Goal: Task Accomplishment & Management: Use online tool/utility

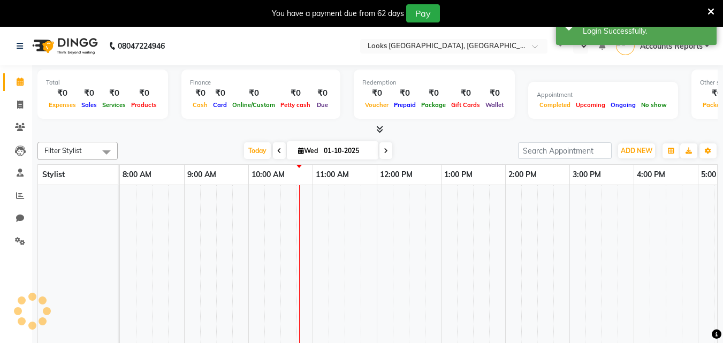
select select "en"
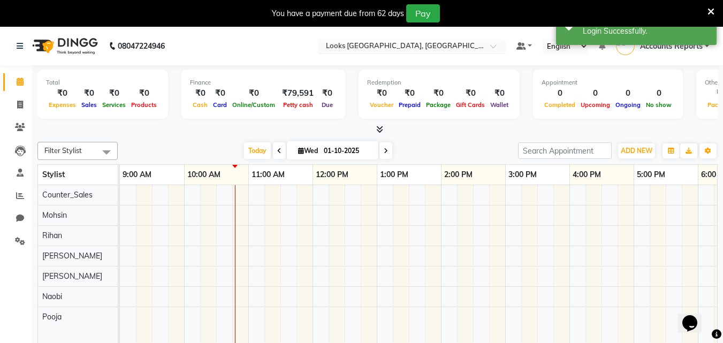
click at [405, 51] on input "text" at bounding box center [401, 47] width 155 height 11
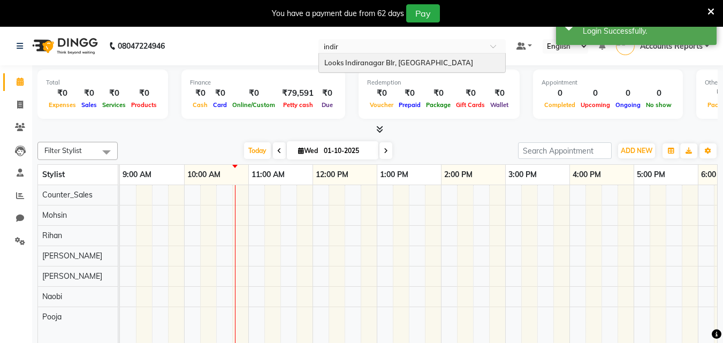
type input "indira"
click at [403, 63] on span "Looks Indiranagar Blr, Bengaluru" at bounding box center [398, 62] width 149 height 9
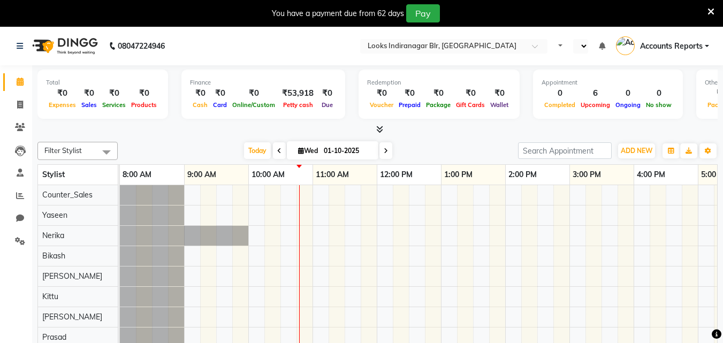
select select "en"
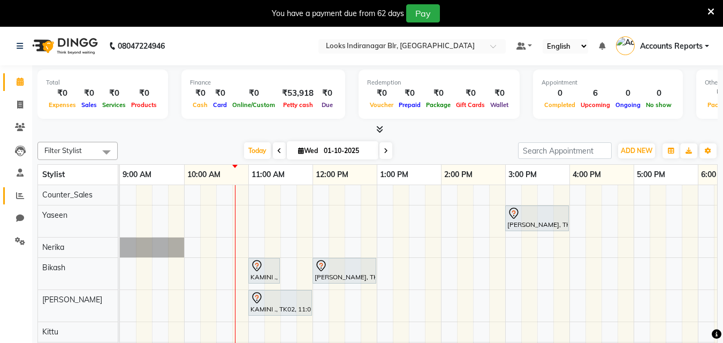
click at [21, 196] on icon at bounding box center [20, 196] width 8 height 8
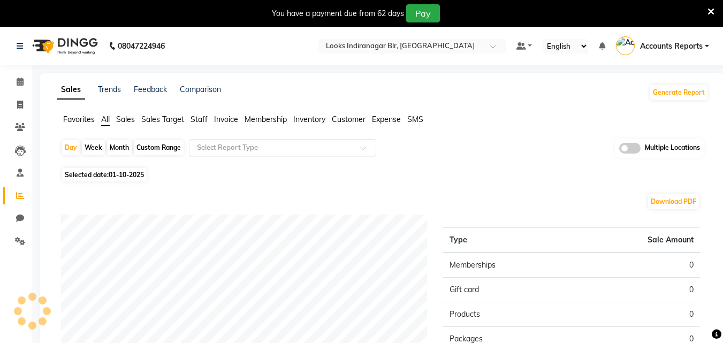
click at [293, 140] on div "Select Report Type" at bounding box center [282, 147] width 187 height 17
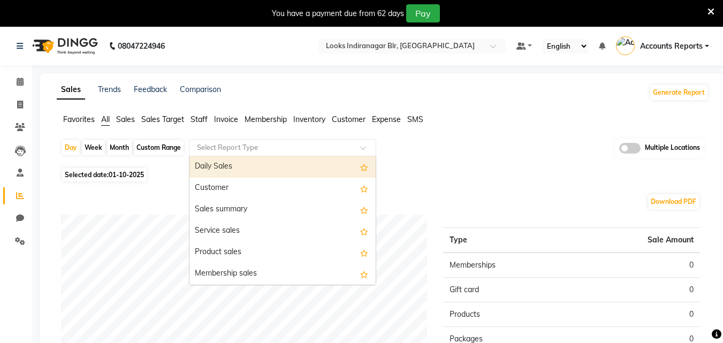
click at [228, 163] on div "Daily Sales" at bounding box center [282, 166] width 186 height 21
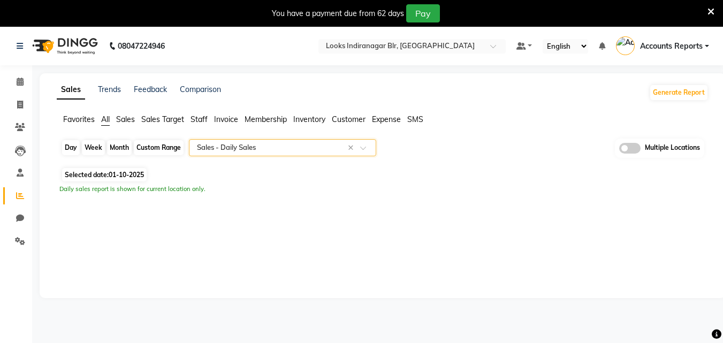
select select "full_report"
select select "csv"
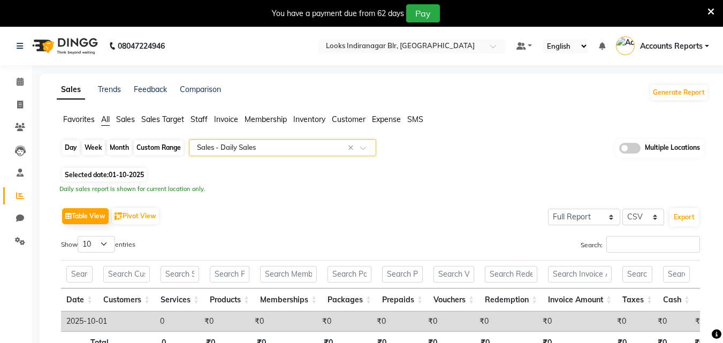
click at [74, 151] on div "Day" at bounding box center [71, 147] width 18 height 15
select select "10"
select select "2025"
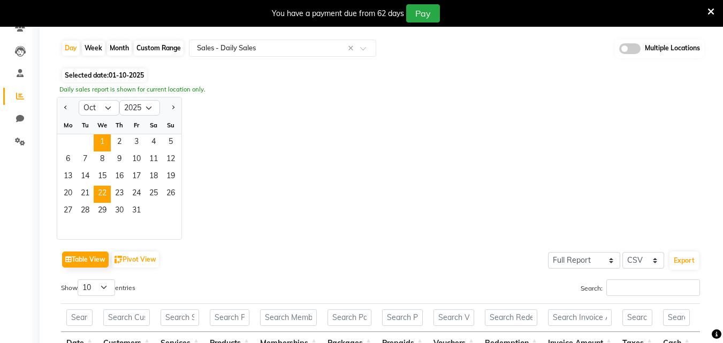
scroll to position [107, 0]
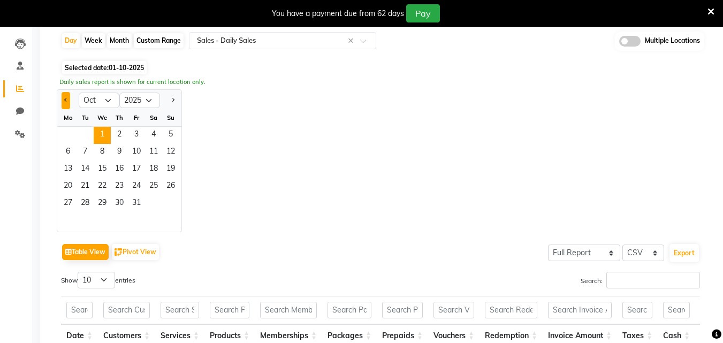
click at [67, 101] on button "Previous month" at bounding box center [66, 100] width 9 height 17
select select "9"
click at [85, 201] on span "30" at bounding box center [85, 203] width 17 height 17
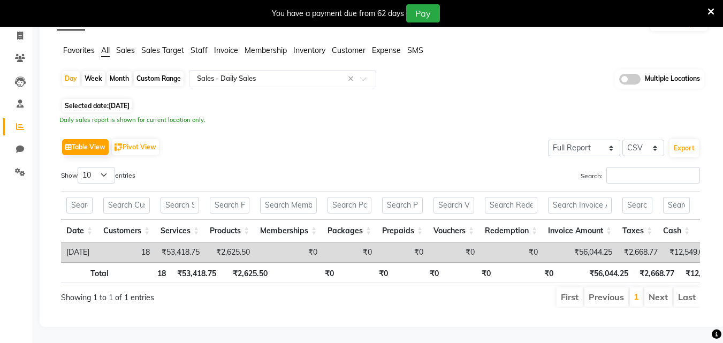
scroll to position [0, 559]
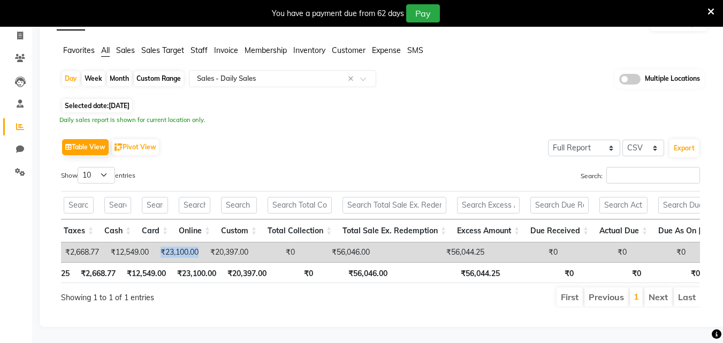
drag, startPoint x: 177, startPoint y: 236, endPoint x: 219, endPoint y: 232, distance: 42.0
click at [204, 242] on td "₹23,100.00" at bounding box center [179, 252] width 50 height 20
click at [182, 242] on td "₹23,100.00" at bounding box center [179, 252] width 50 height 20
drag, startPoint x: 177, startPoint y: 236, endPoint x: 213, endPoint y: 236, distance: 36.9
click at [204, 242] on td "₹23,100.00" at bounding box center [179, 252] width 50 height 20
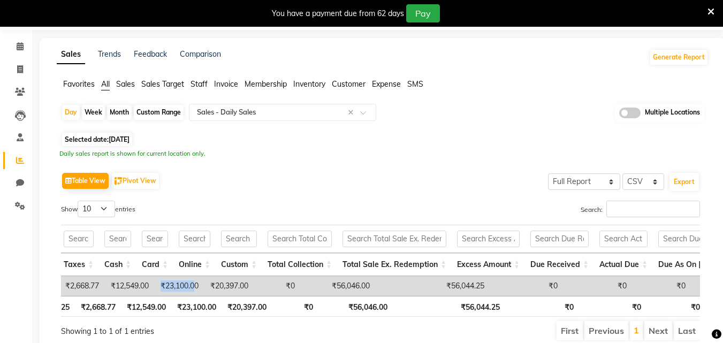
scroll to position [0, 0]
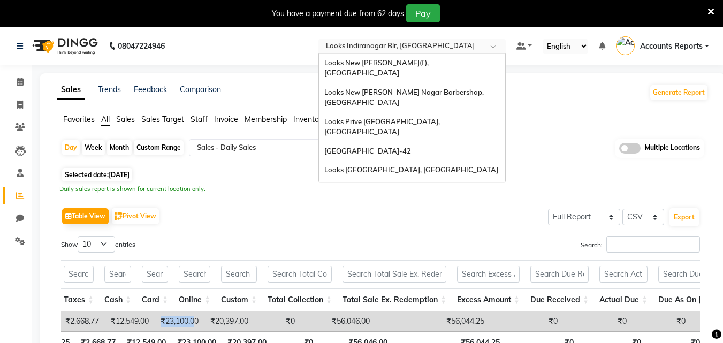
click at [379, 45] on input "text" at bounding box center [401, 47] width 155 height 11
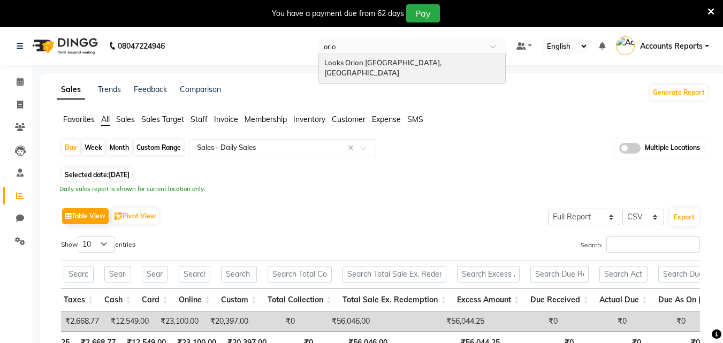
type input "orion"
click at [373, 68] on div "Looks Orion East Mall, Bengaluru" at bounding box center [412, 68] width 186 height 29
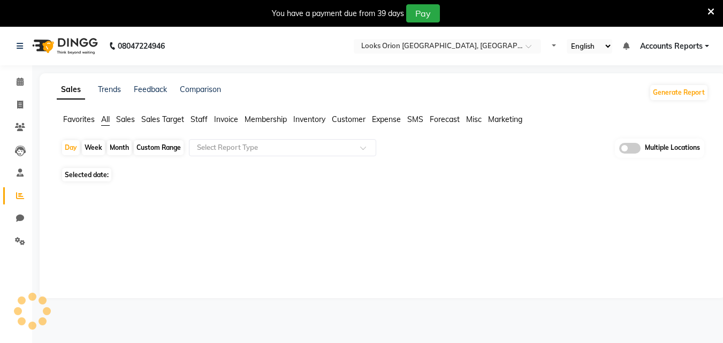
select select "en"
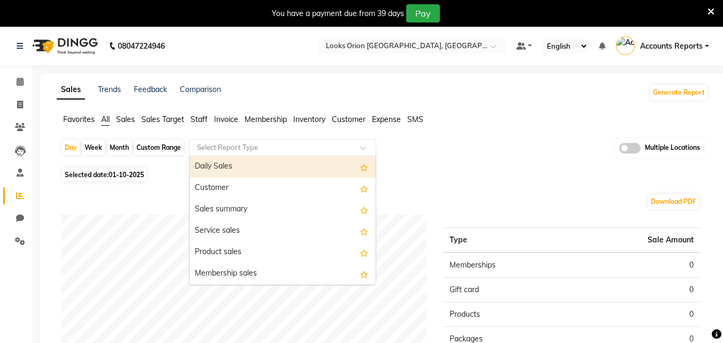
click at [287, 144] on input "text" at bounding box center [272, 147] width 154 height 11
click at [202, 164] on div "Daily Sales" at bounding box center [282, 166] width 186 height 21
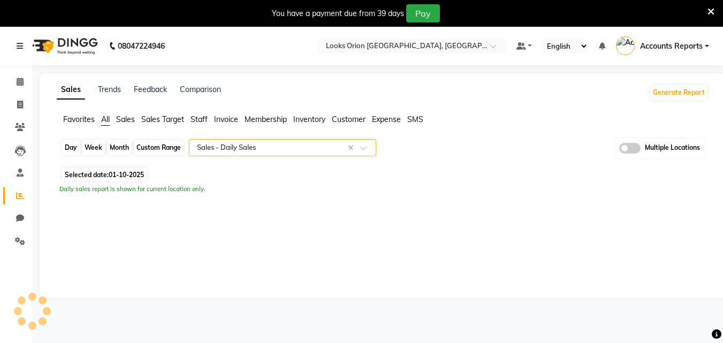
click at [70, 149] on div "Day" at bounding box center [71, 147] width 18 height 15
select select "10"
select select "2025"
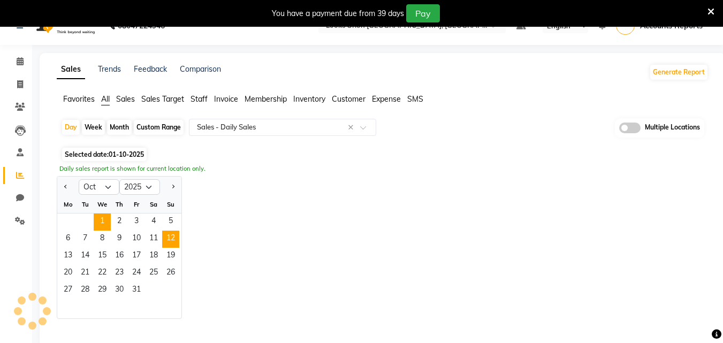
scroll to position [40, 0]
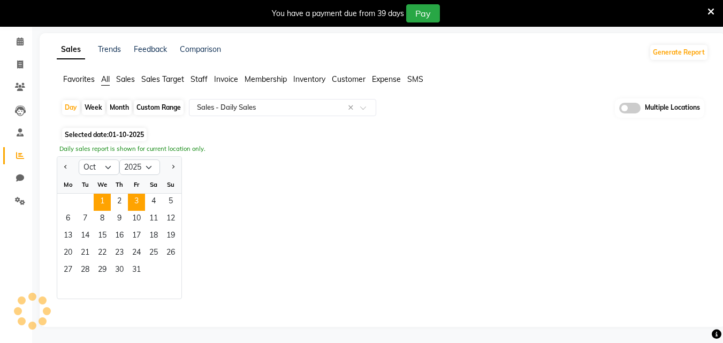
select select "filtered_report"
select select "pdf"
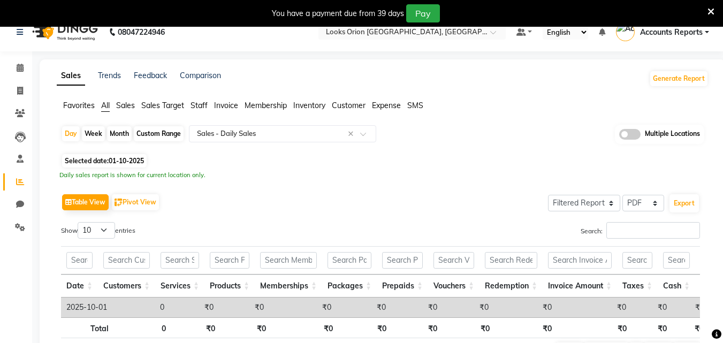
scroll to position [0, 0]
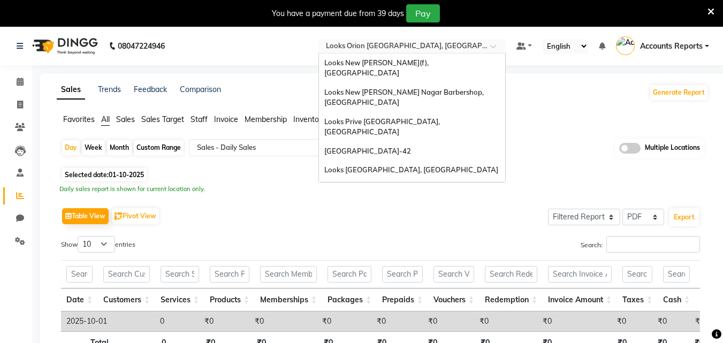
click at [395, 46] on input "text" at bounding box center [401, 47] width 155 height 11
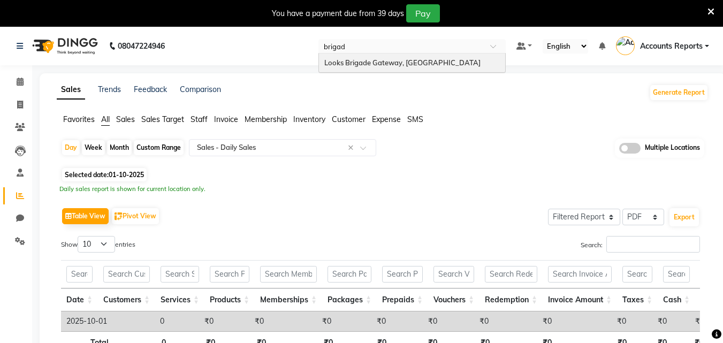
type input "brigade"
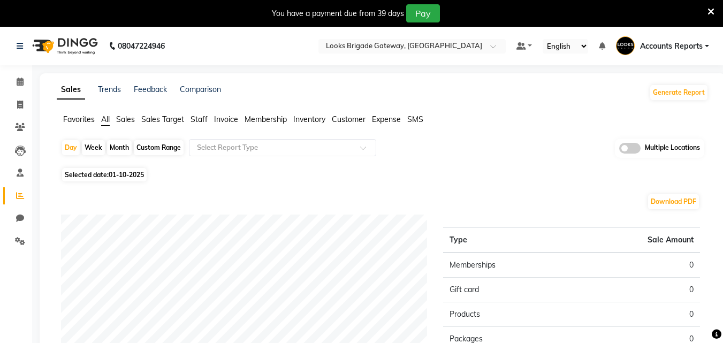
click at [254, 138] on app-reports "Favorites All Sales Sales Target Staff Invoice Membership Inventory Customer Ex…" at bounding box center [382, 324] width 665 height 420
click at [219, 155] on div "Select Report Type" at bounding box center [282, 147] width 187 height 17
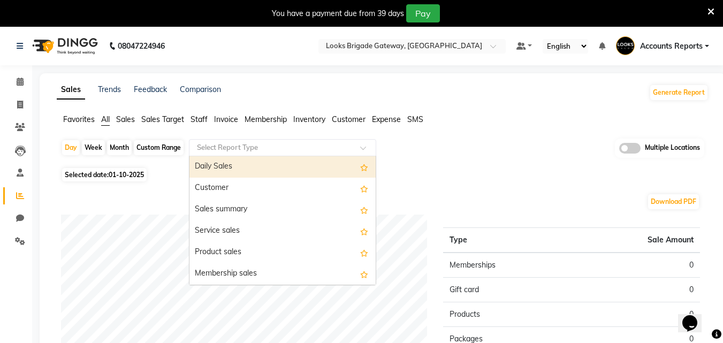
click at [214, 167] on div "Daily Sales" at bounding box center [282, 166] width 186 height 21
select select "full_report"
select select "pdf"
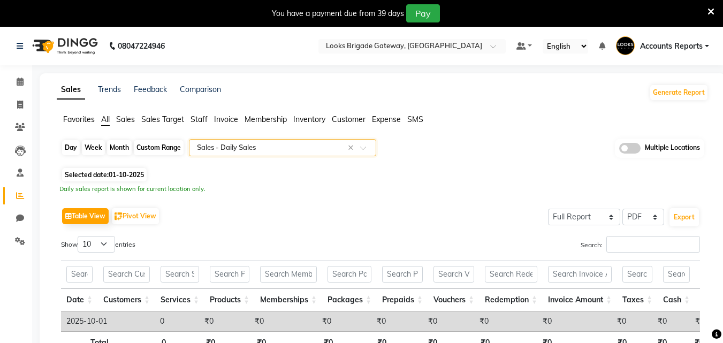
click at [71, 148] on div "Day" at bounding box center [71, 147] width 18 height 15
select select "10"
select select "2025"
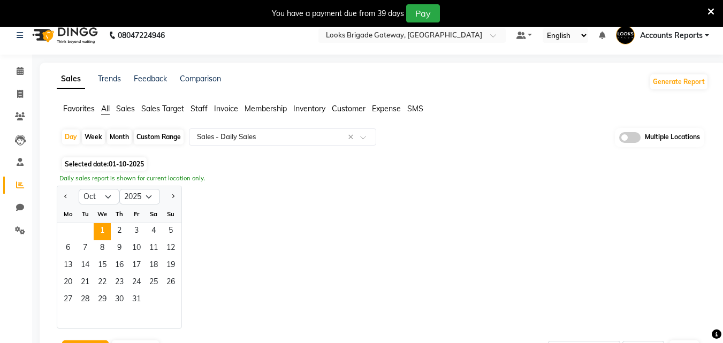
scroll to position [161, 0]
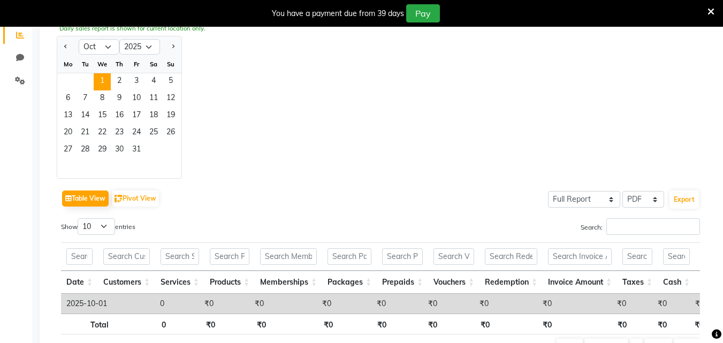
click at [61, 48] on div at bounding box center [67, 47] width 21 height 17
click at [68, 45] on button "Previous month" at bounding box center [66, 47] width 9 height 17
select select "9"
click at [81, 150] on span "30" at bounding box center [85, 150] width 17 height 17
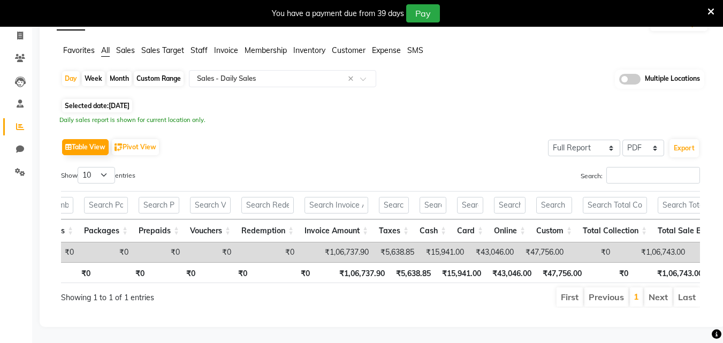
scroll to position [0, 0]
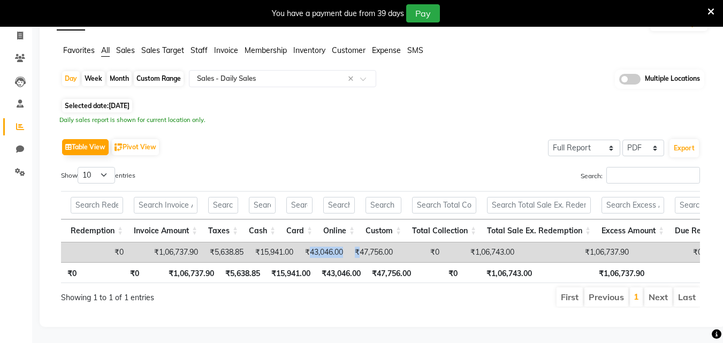
drag, startPoint x: 326, startPoint y: 235, endPoint x: 382, endPoint y: 237, distance: 56.2
click at [377, 242] on tr "2025-09-30 25 ₹98,487.90 ₹8,250.00 ₹0 ₹0 ₹0 ₹0 ₹0 ₹1,06,737.90 ₹5,638.85 ₹15,94…" at bounding box center [625, 252] width 1957 height 20
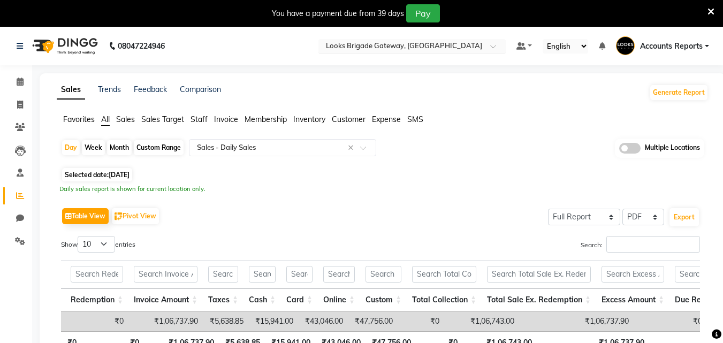
click at [377, 48] on input "text" at bounding box center [401, 47] width 155 height 11
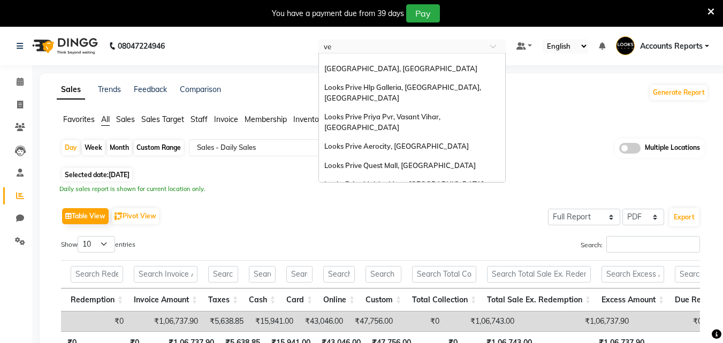
type input "veg"
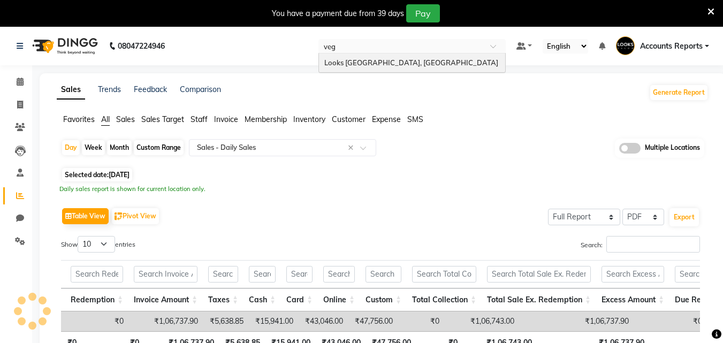
click at [359, 63] on span "Looks [GEOGRAPHIC_DATA], [GEOGRAPHIC_DATA]" at bounding box center [411, 62] width 174 height 9
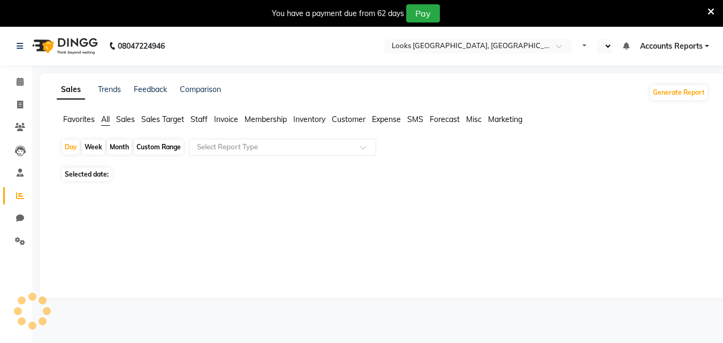
select select "en"
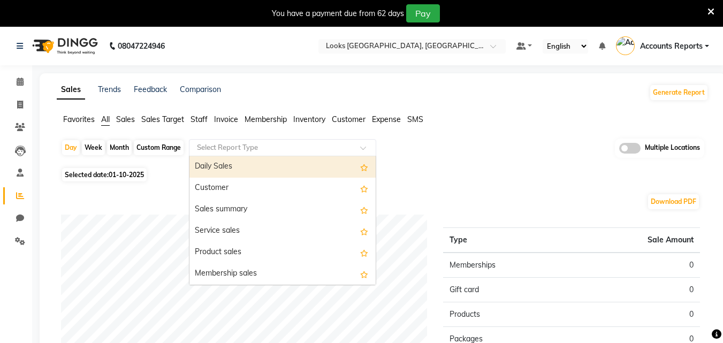
click at [262, 147] on input "text" at bounding box center [272, 147] width 154 height 11
click at [201, 170] on div "Daily Sales" at bounding box center [282, 166] width 186 height 21
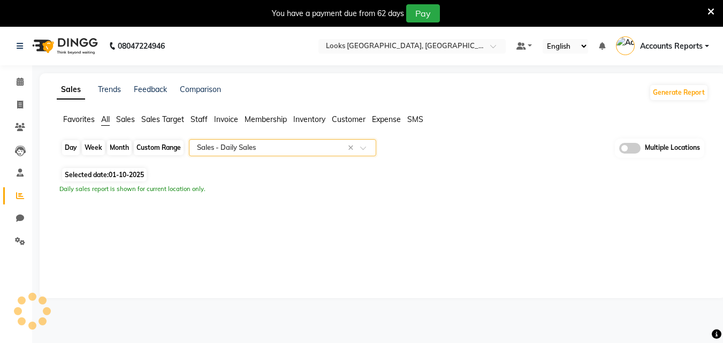
click at [65, 144] on div "Day" at bounding box center [71, 147] width 18 height 15
select select "10"
select select "2025"
select select "full_report"
select select "csv"
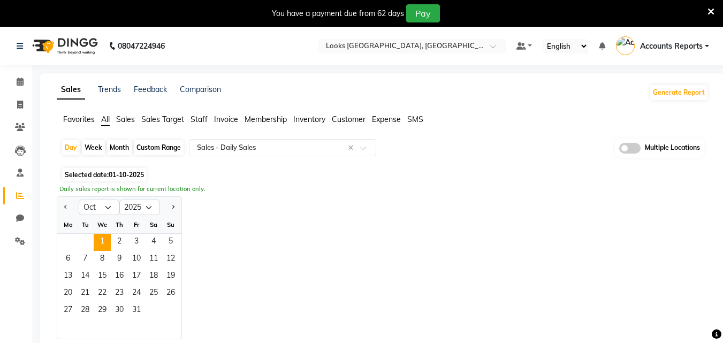
click at [71, 201] on div at bounding box center [67, 207] width 21 height 17
click at [67, 210] on button "Previous month" at bounding box center [66, 207] width 9 height 17
select select "9"
click at [82, 306] on span "30" at bounding box center [85, 310] width 17 height 17
